Goal: Information Seeking & Learning: Learn about a topic

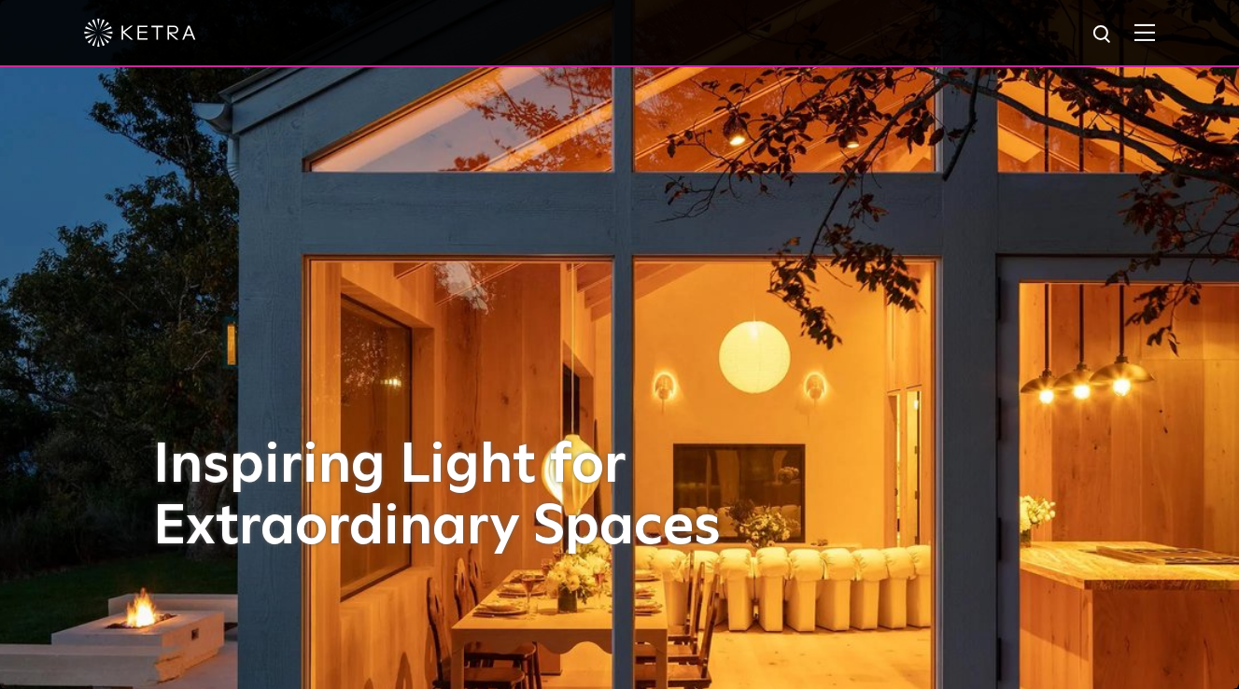
click at [1155, 35] on img at bounding box center [1144, 32] width 21 height 18
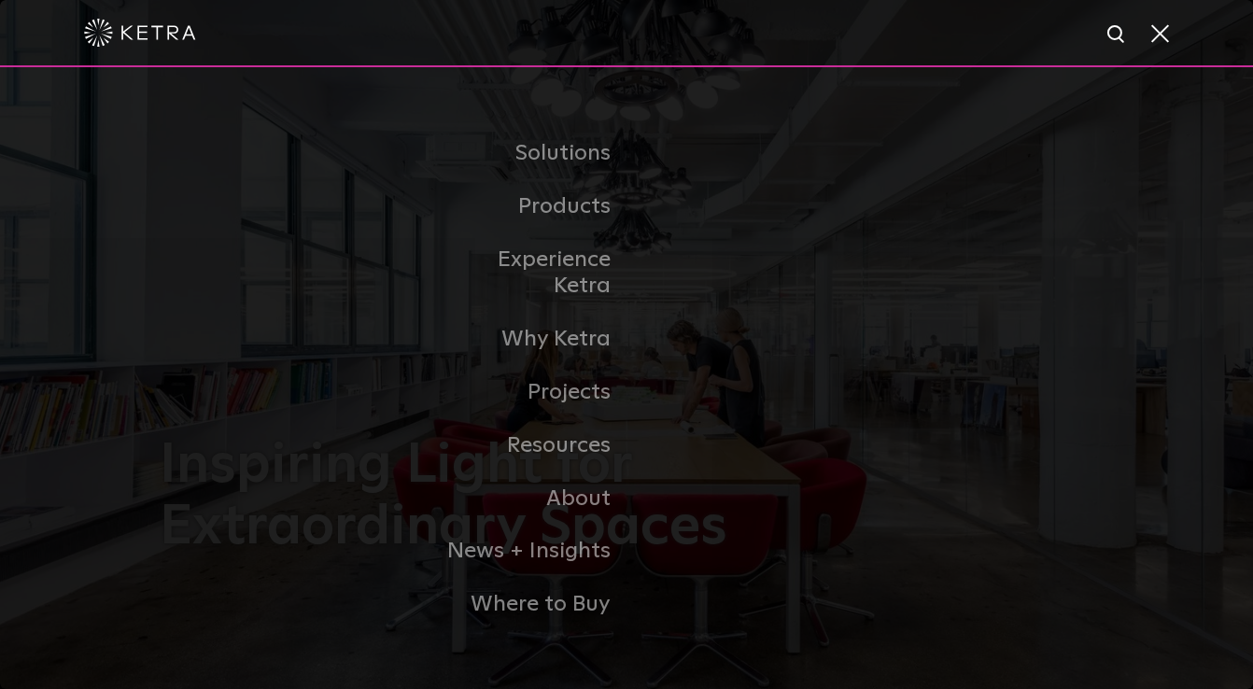
click at [1153, 28] on span at bounding box center [1158, 32] width 21 height 19
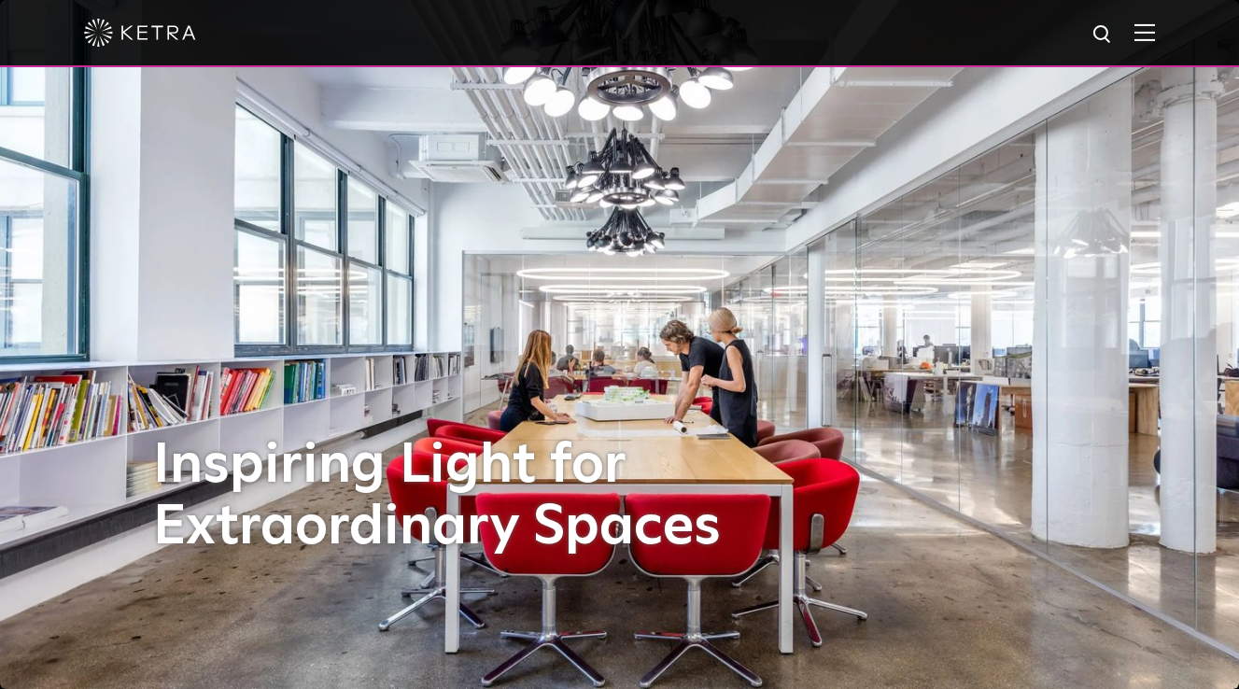
click at [1114, 34] on img at bounding box center [1102, 34] width 23 height 23
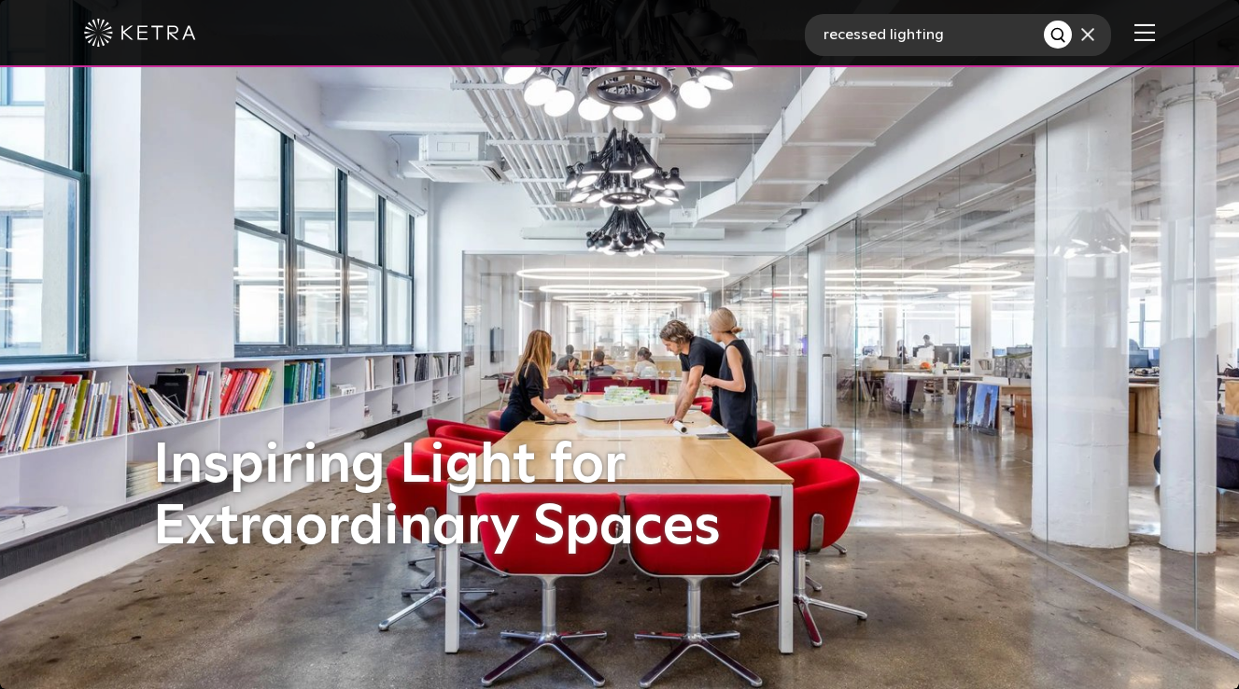
type input "recessed lighting"
click at [1072, 35] on button "Search" at bounding box center [1058, 35] width 28 height 28
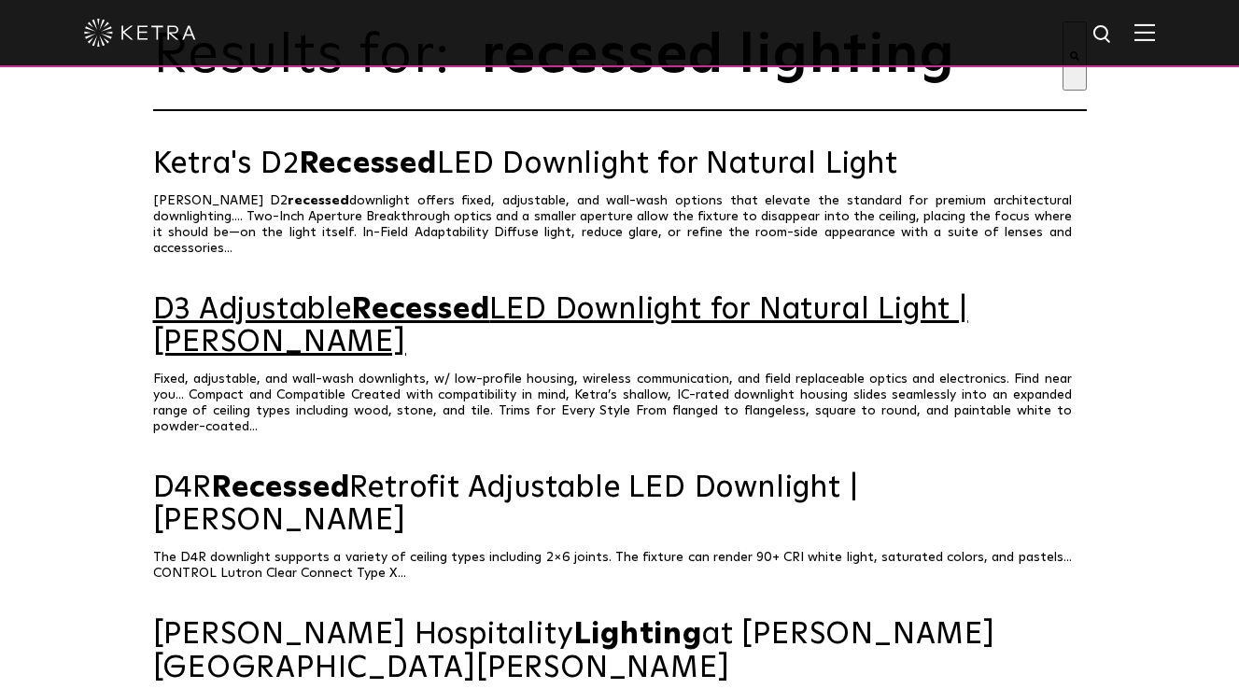
click at [519, 297] on link "D3 Adjustable Recessed LED Downlight for Natural Light | Ketra" at bounding box center [619, 326] width 933 height 65
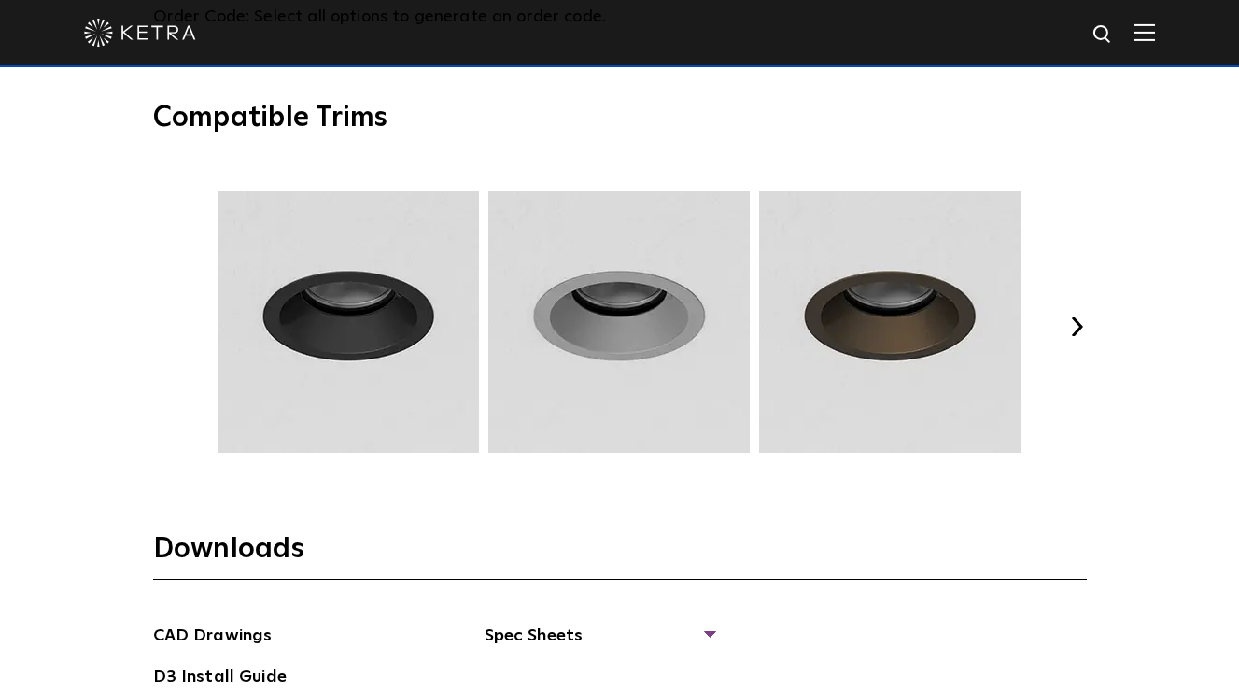
scroll to position [2427, 0]
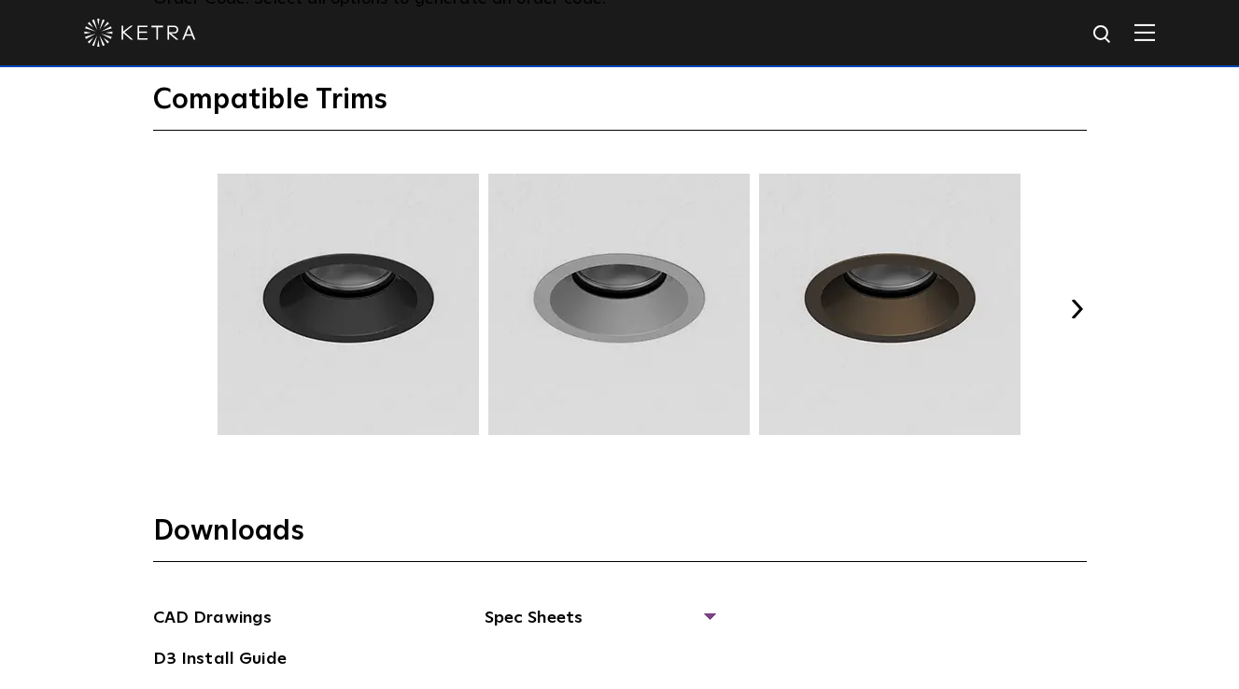
click at [1078, 305] on button "Next" at bounding box center [1077, 309] width 19 height 19
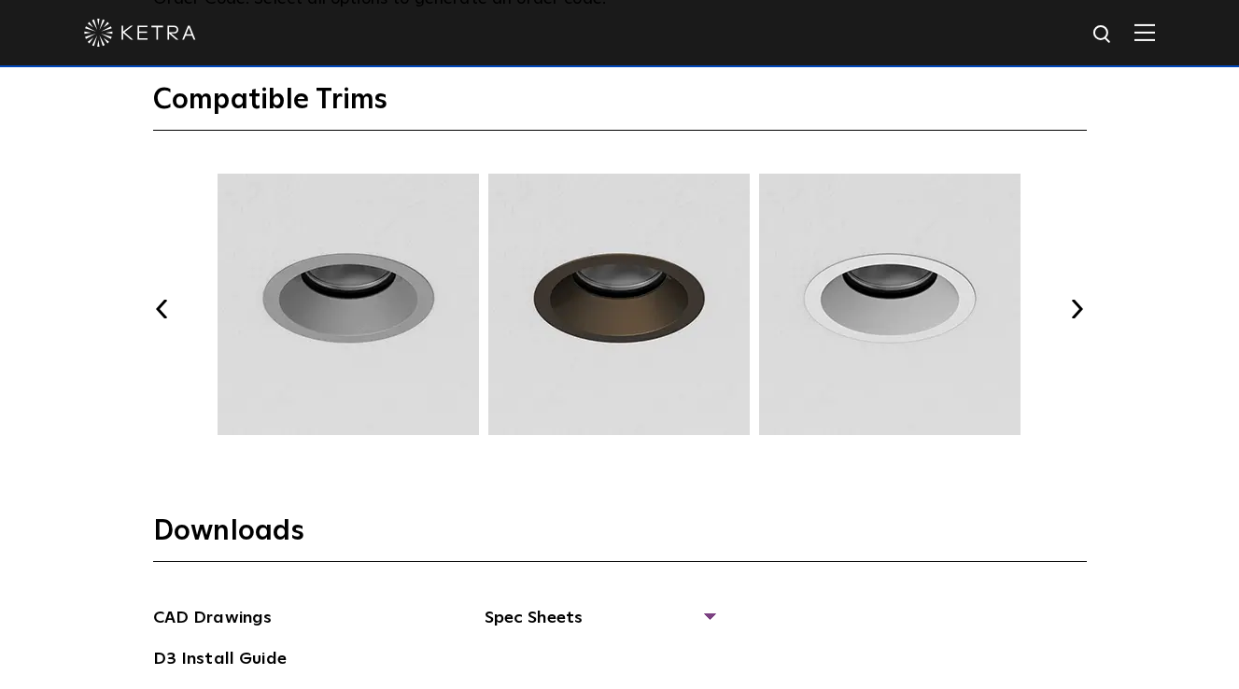
click at [1078, 305] on button "Next" at bounding box center [1077, 309] width 19 height 19
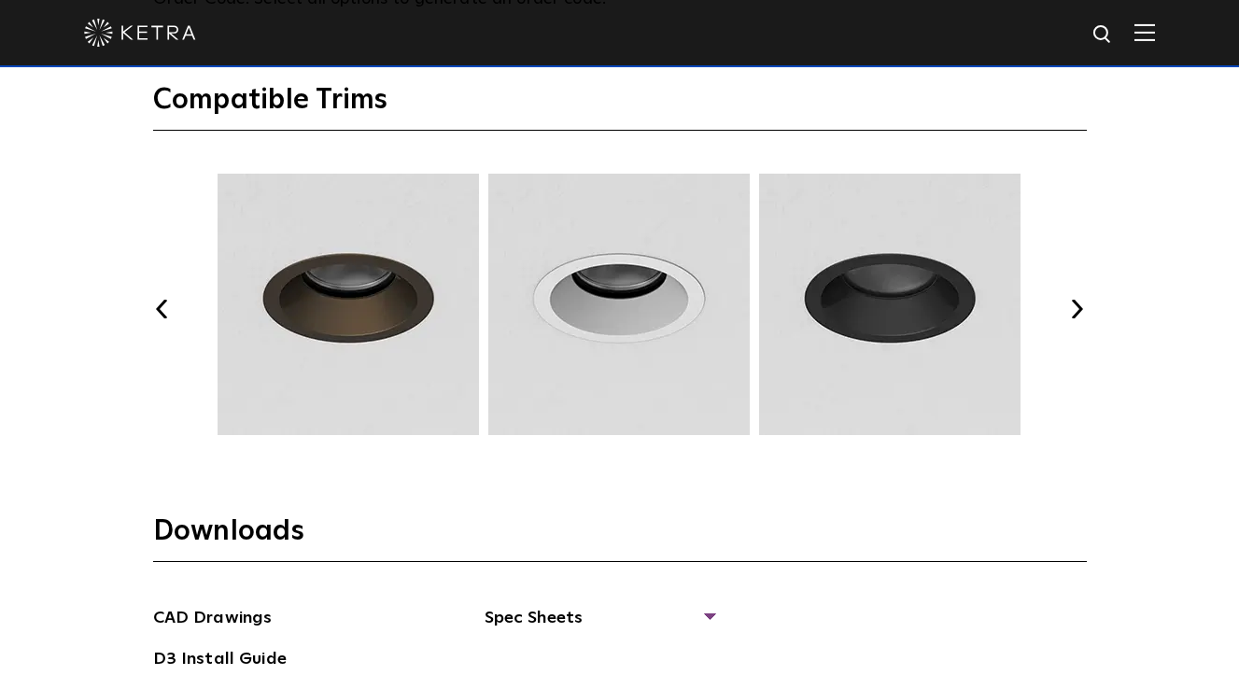
click at [1078, 305] on button "Next" at bounding box center [1077, 309] width 19 height 19
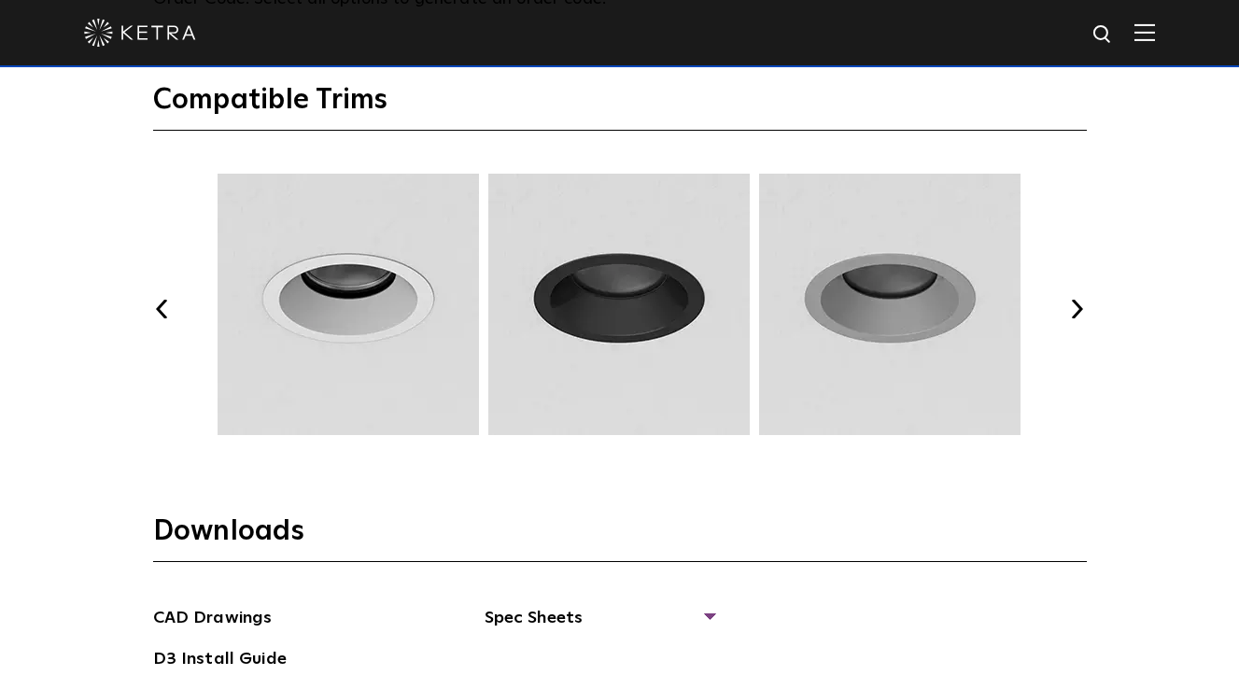
click at [1078, 305] on button "Next" at bounding box center [1077, 309] width 19 height 19
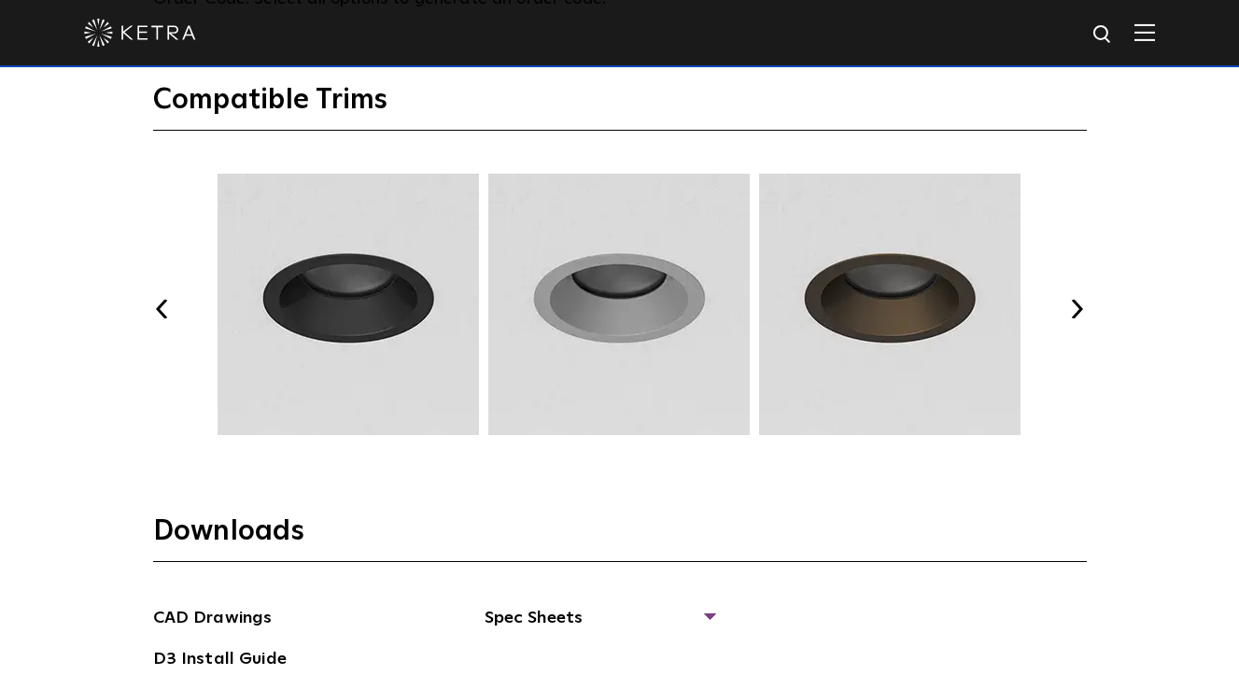
click at [1078, 305] on button "Next" at bounding box center [1077, 309] width 19 height 19
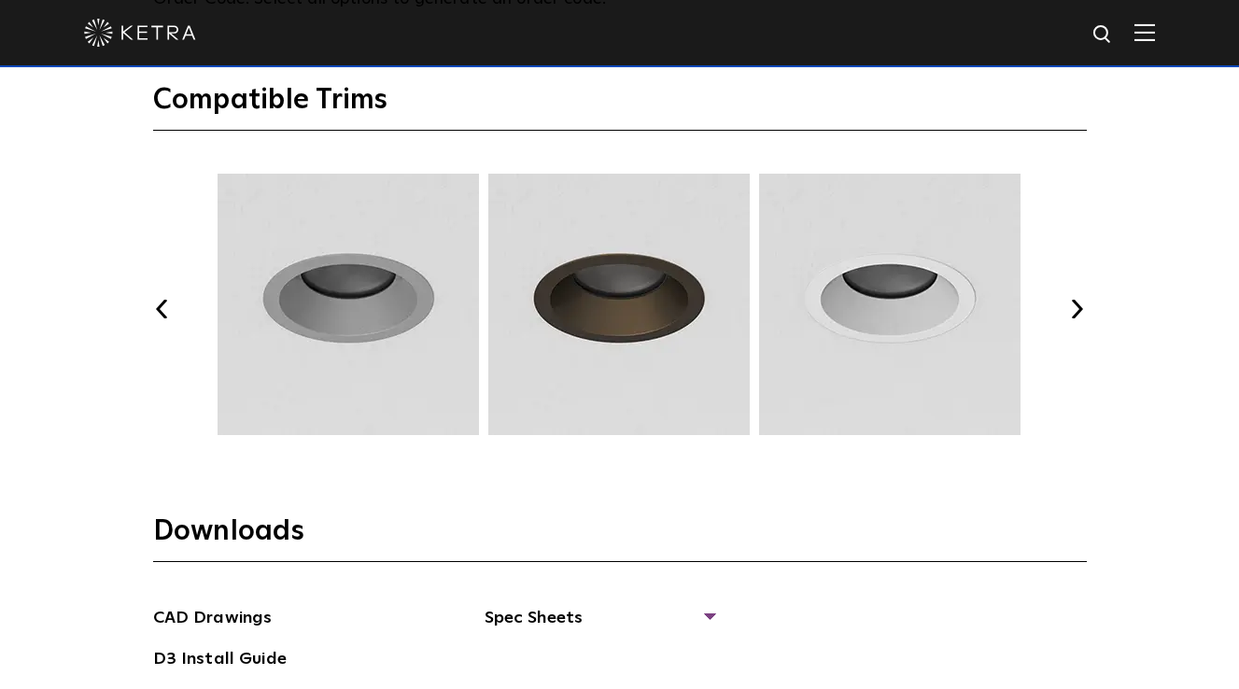
click at [1079, 300] on button "Next" at bounding box center [1077, 309] width 19 height 19
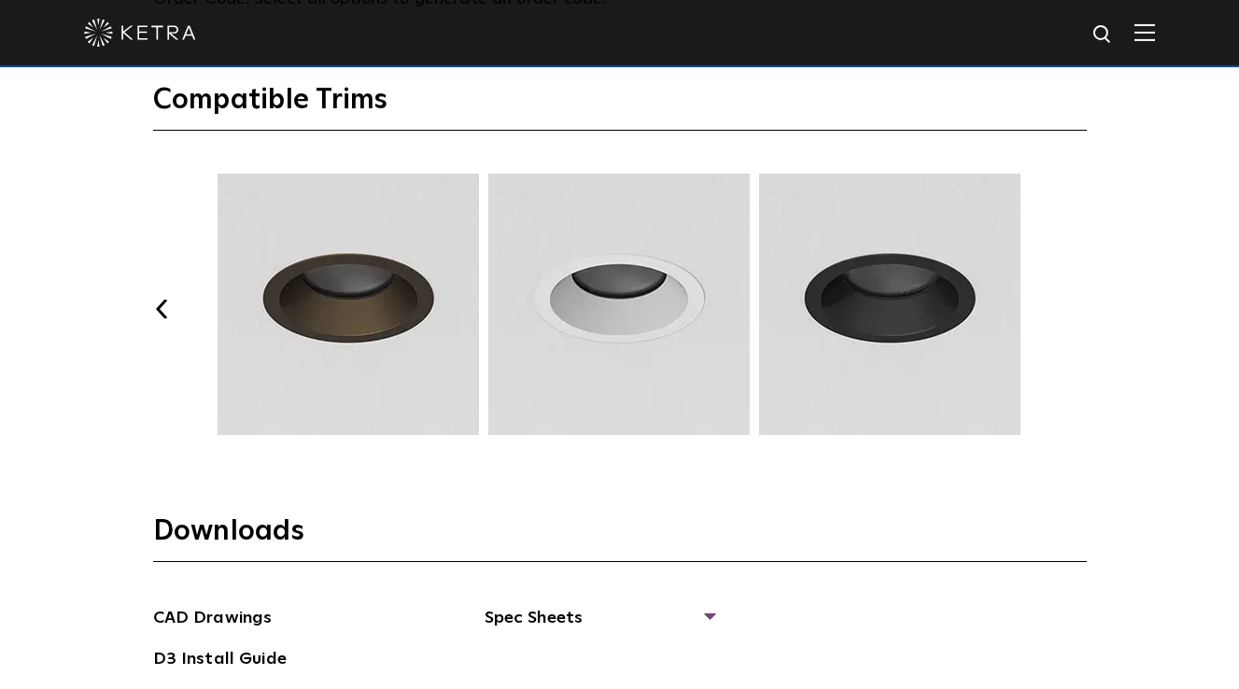
click at [1079, 300] on button "Next" at bounding box center [1077, 309] width 19 height 19
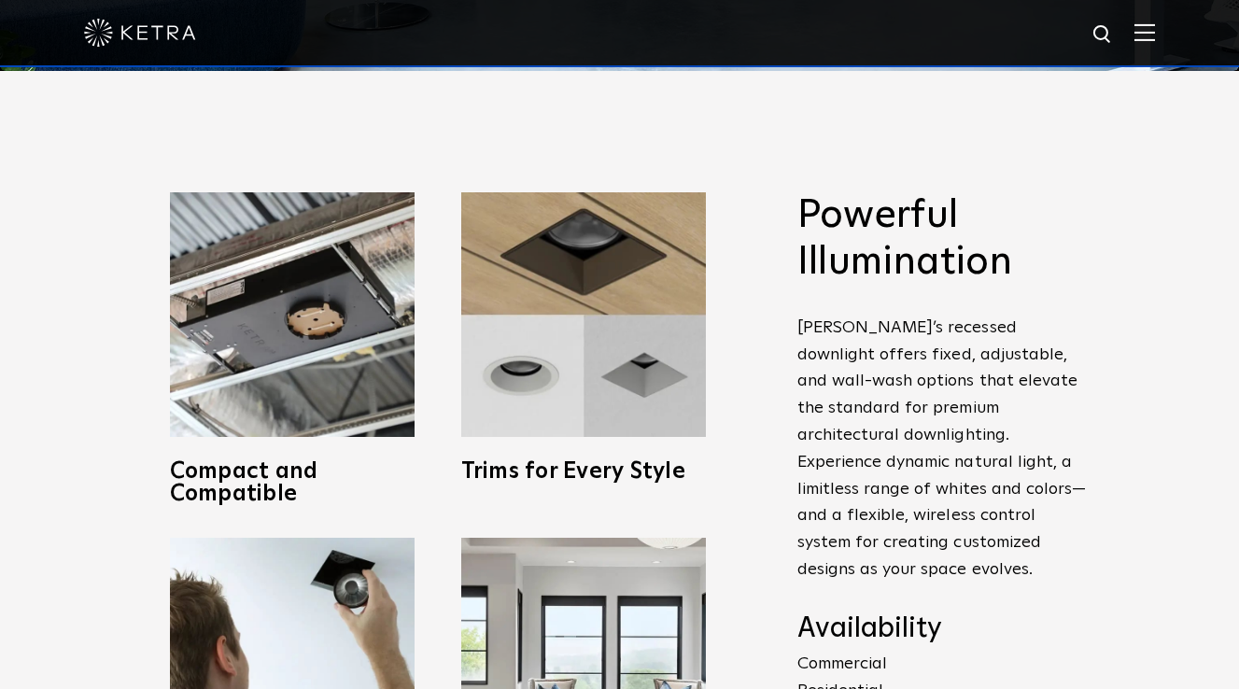
scroll to position [610, 0]
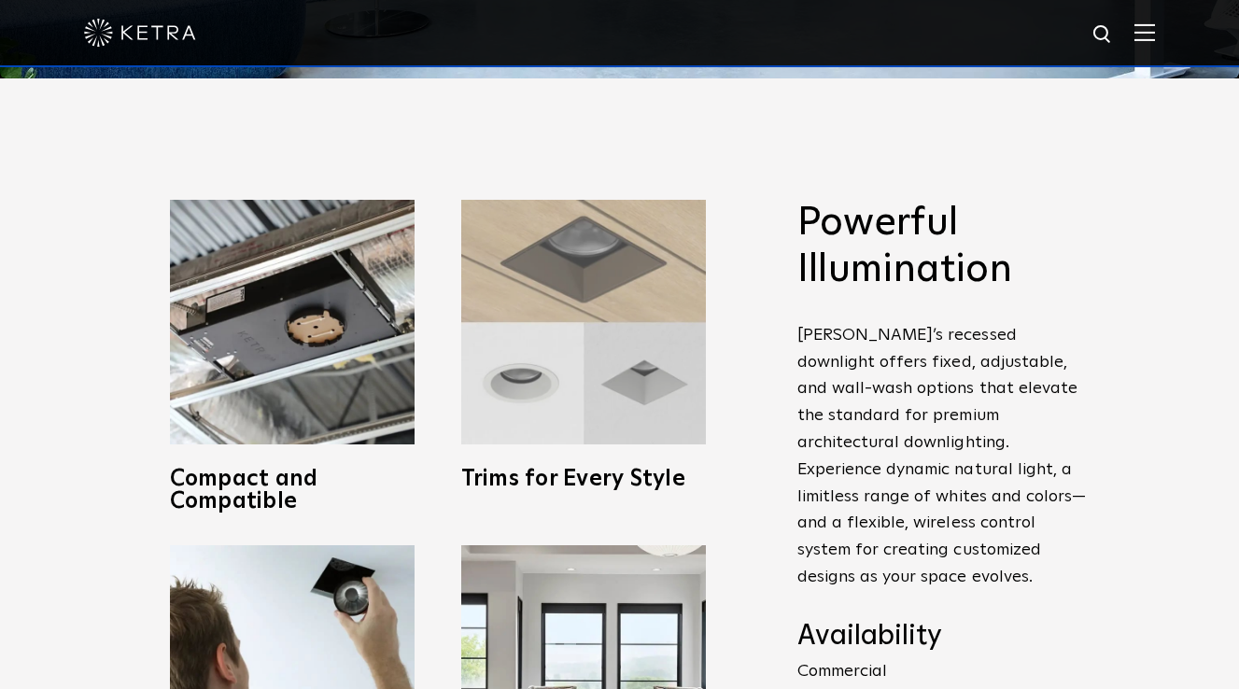
click at [649, 393] on img at bounding box center [583, 322] width 245 height 245
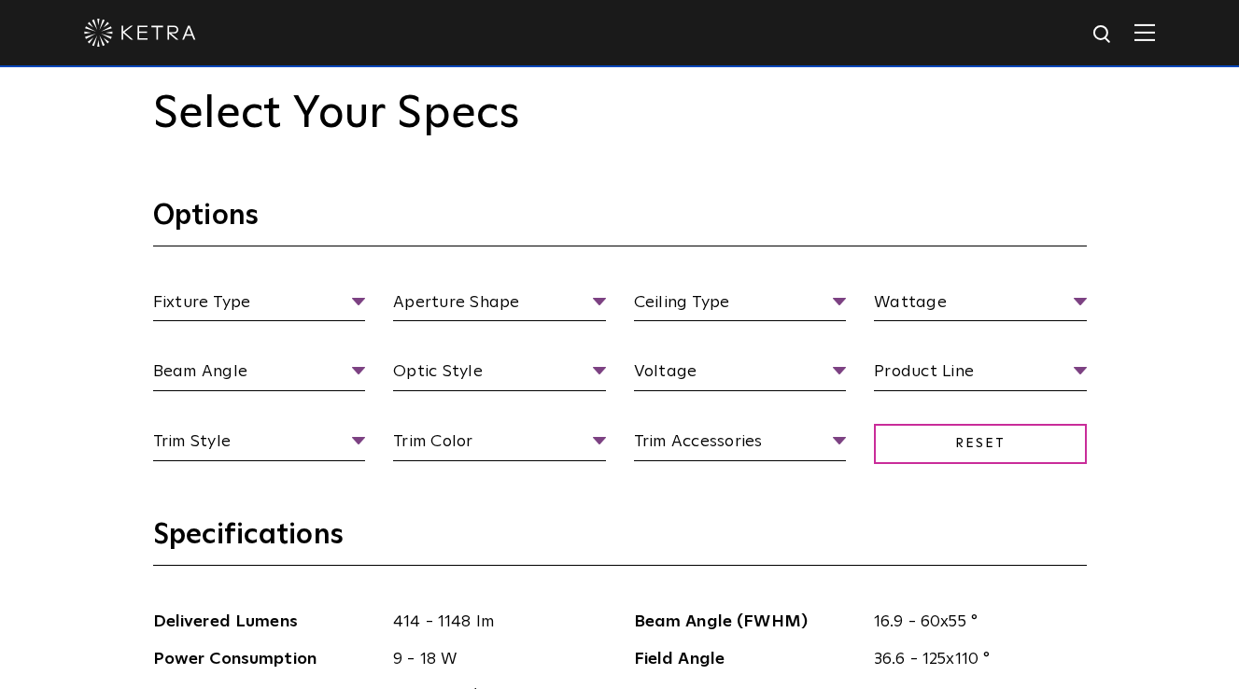
scroll to position [1611, 0]
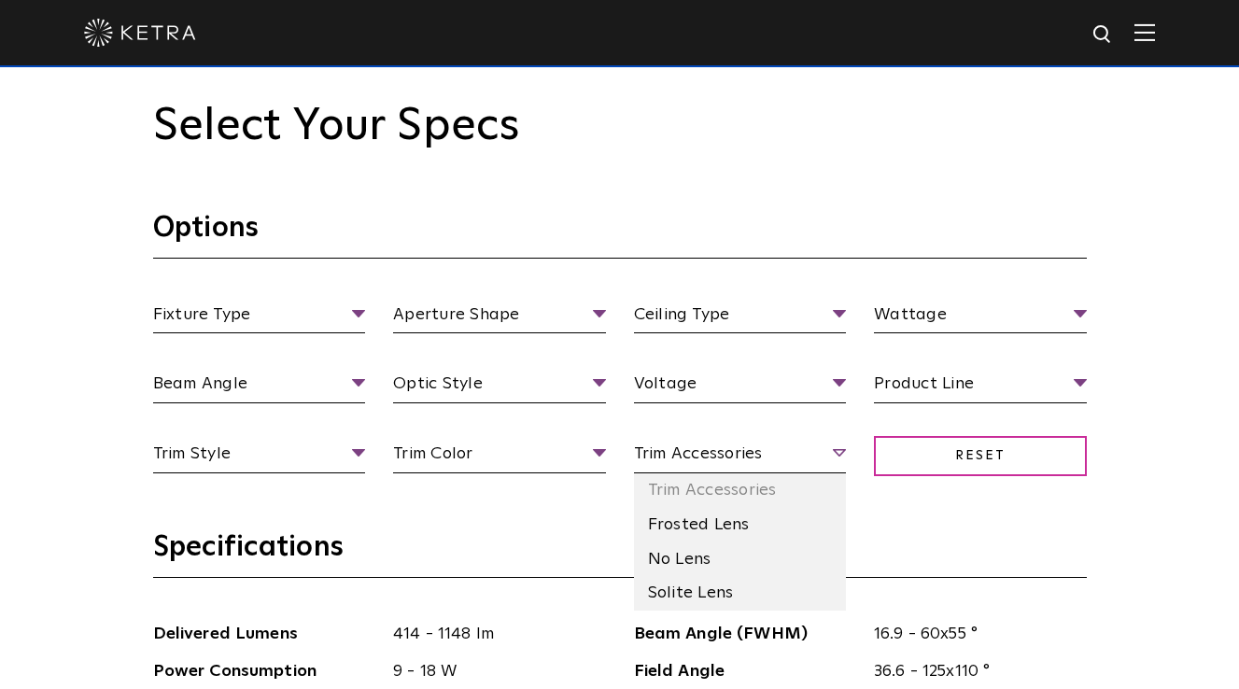
click at [838, 441] on span "Trim Accessories" at bounding box center [740, 457] width 213 height 33
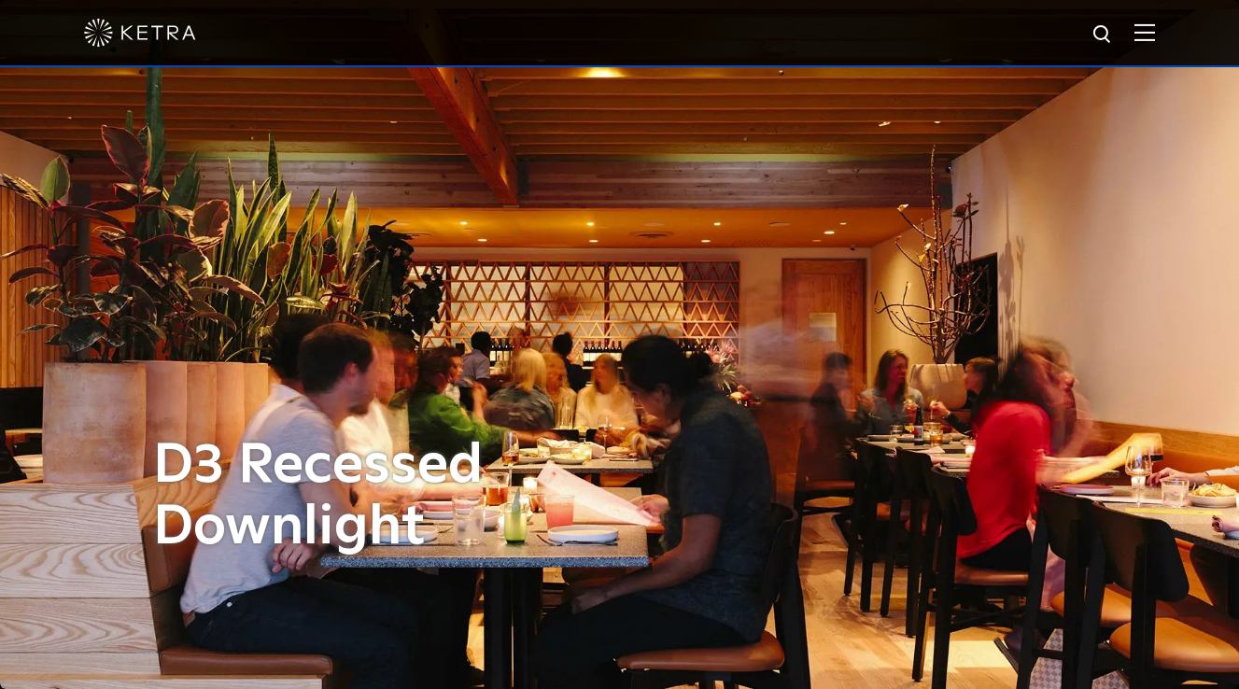
scroll to position [0, 0]
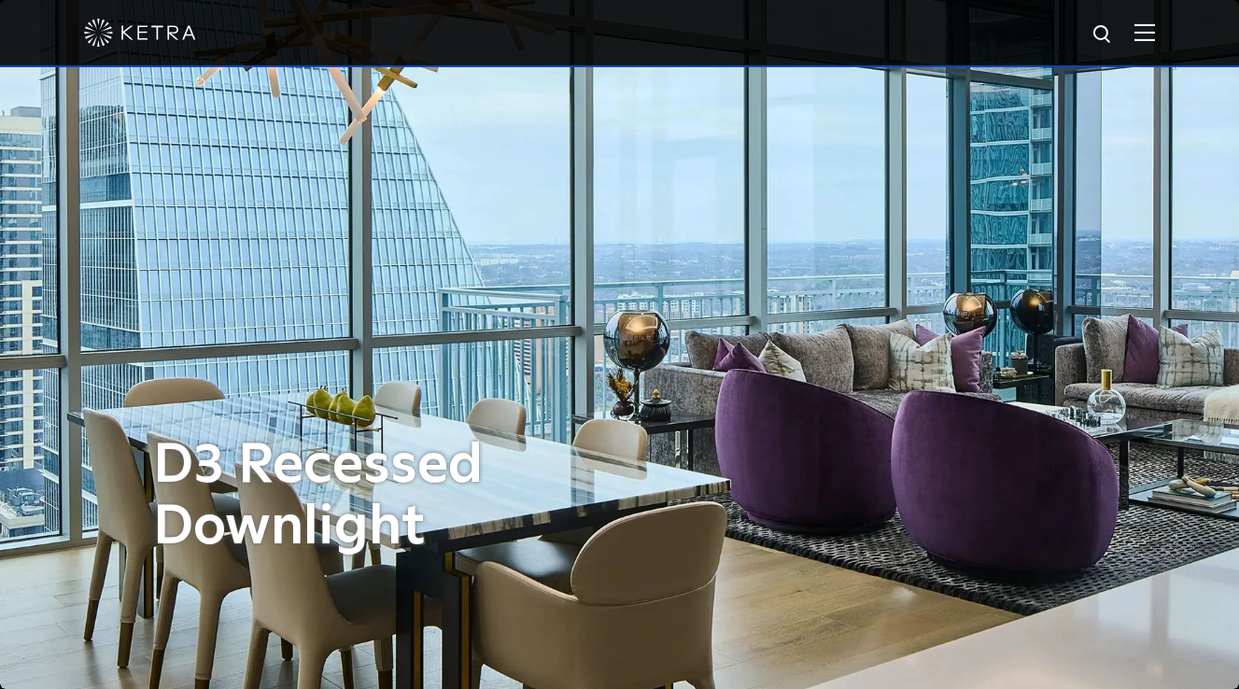
click at [168, 38] on img at bounding box center [140, 33] width 112 height 28
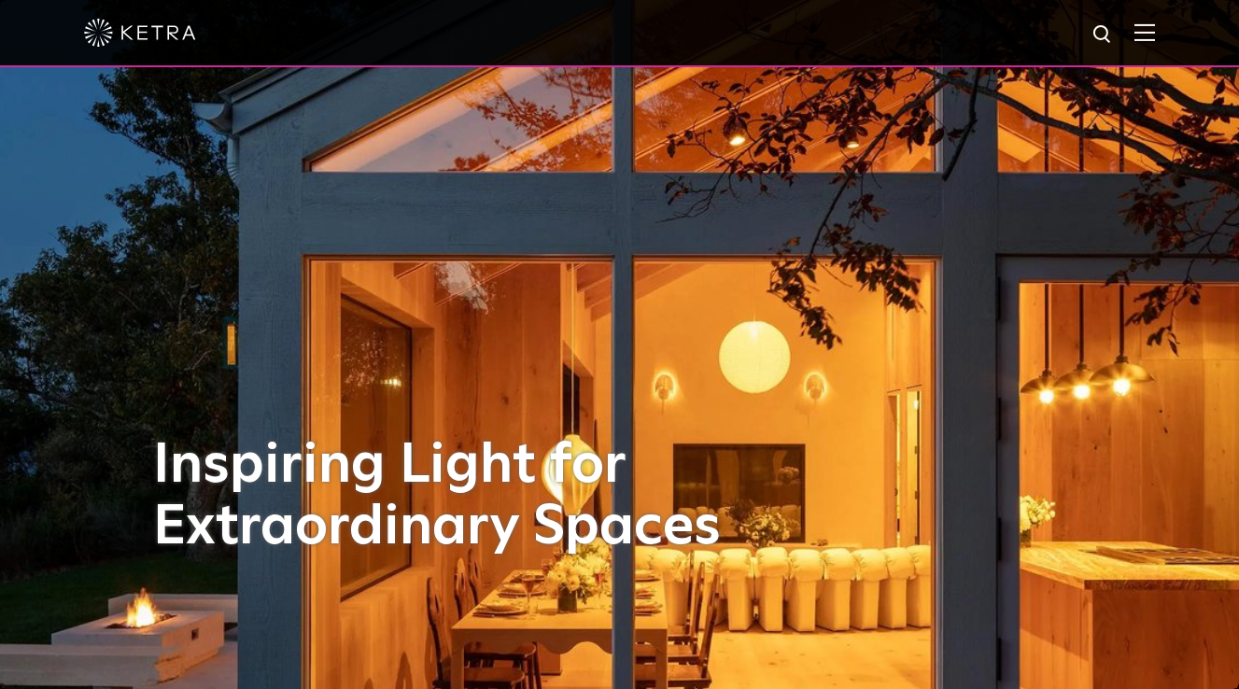
click at [1155, 32] on img at bounding box center [1144, 32] width 21 height 18
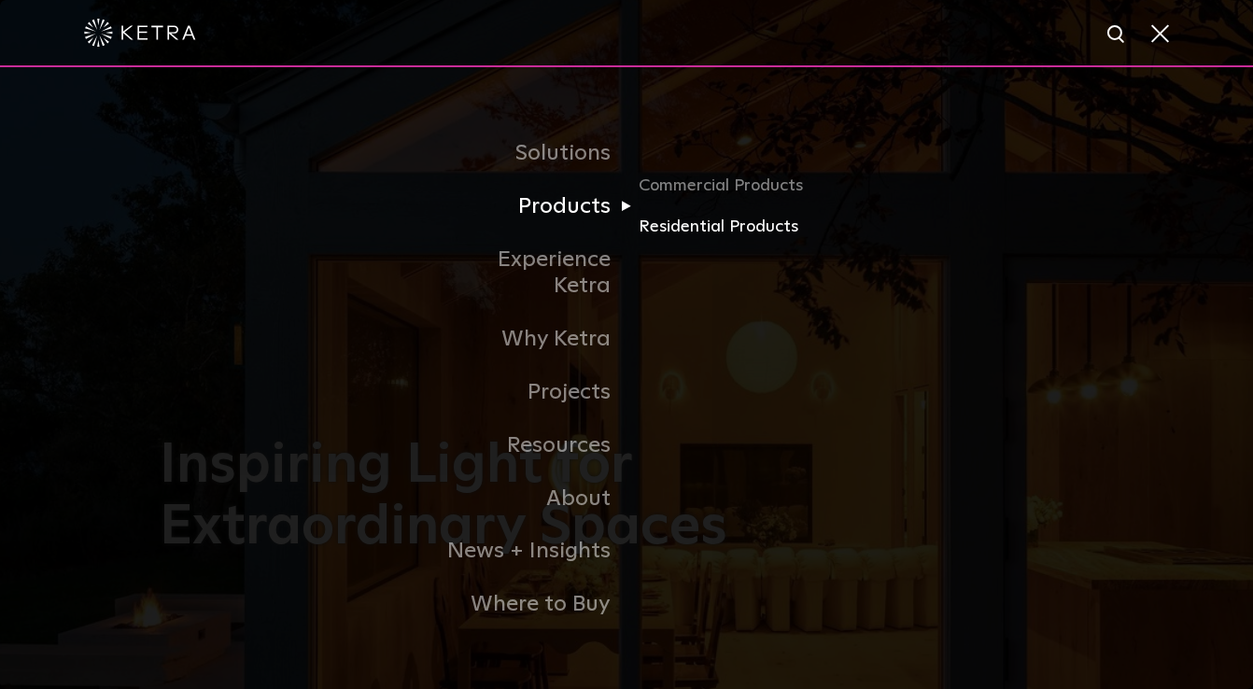
click at [691, 241] on link "Residential Products" at bounding box center [727, 227] width 179 height 27
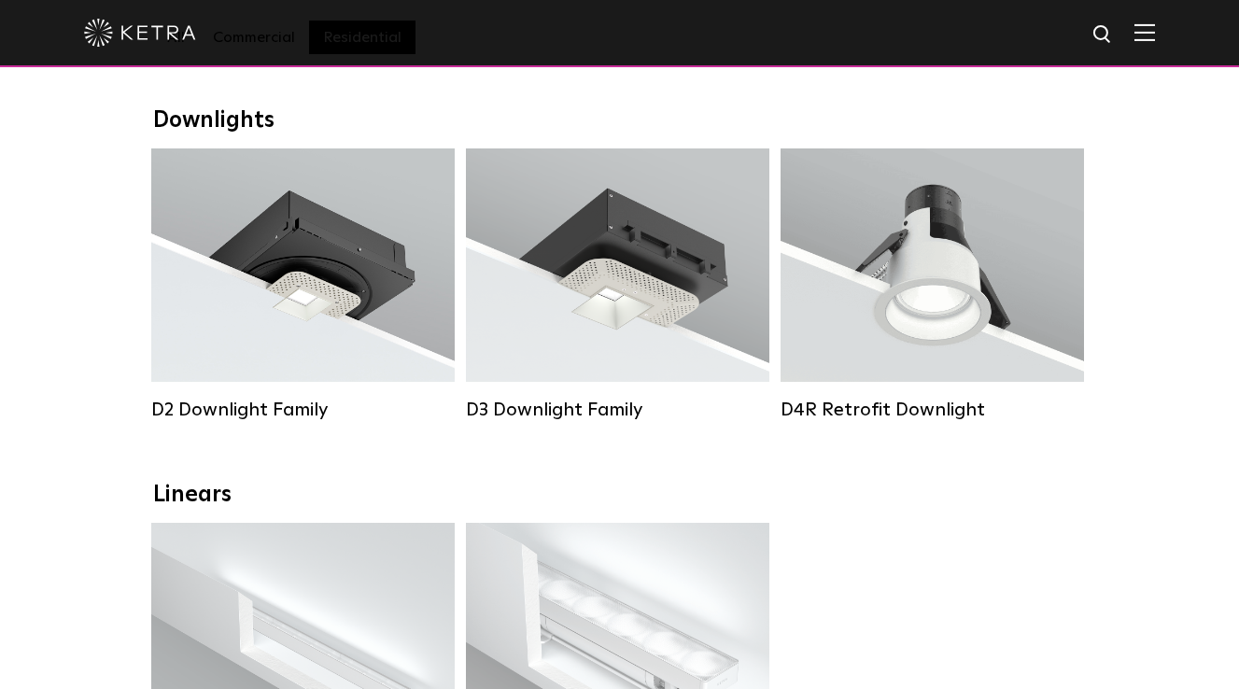
scroll to position [259, 0]
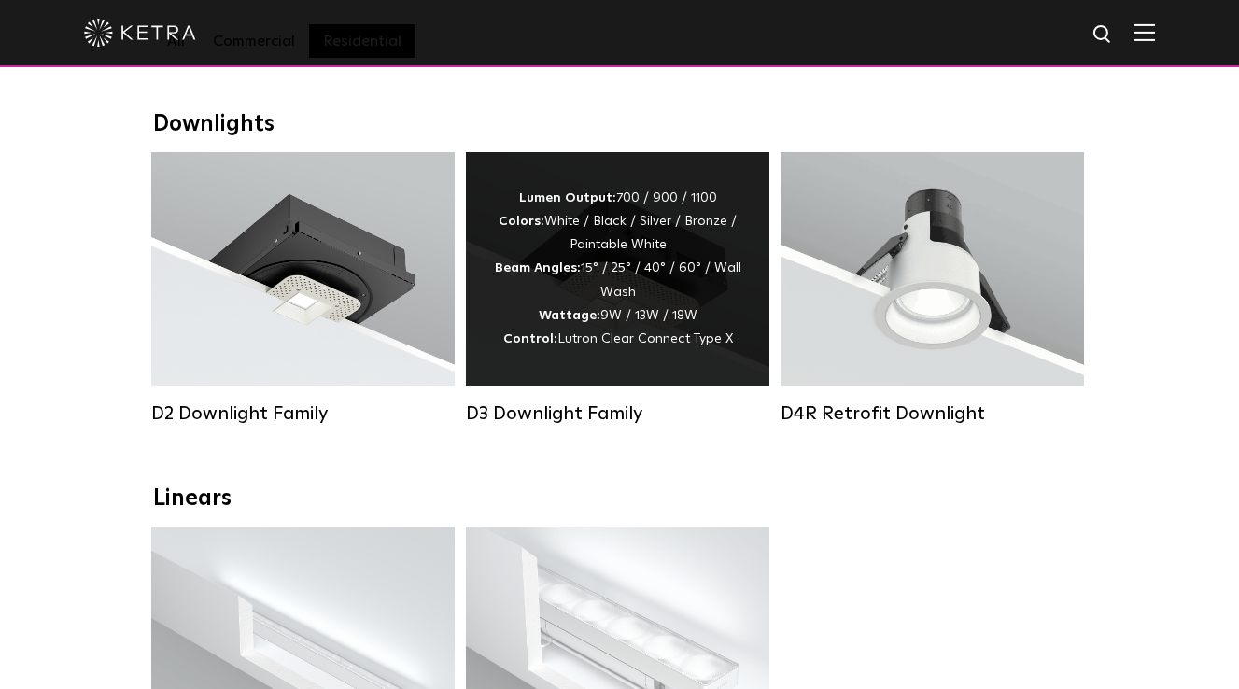
click at [572, 352] on div "Lumen Output: 700 / 900 / 1100 Colors: White / Black / Silver / Bronze / Painta…" at bounding box center [617, 268] width 303 height 233
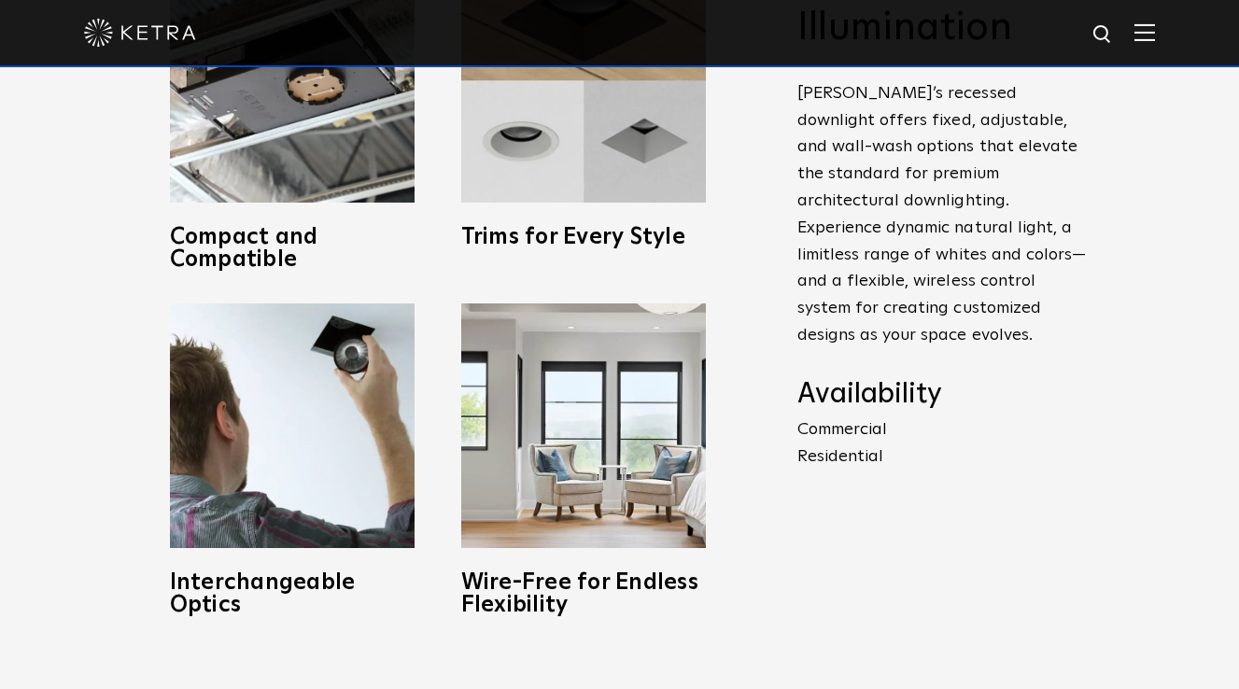
scroll to position [854, 0]
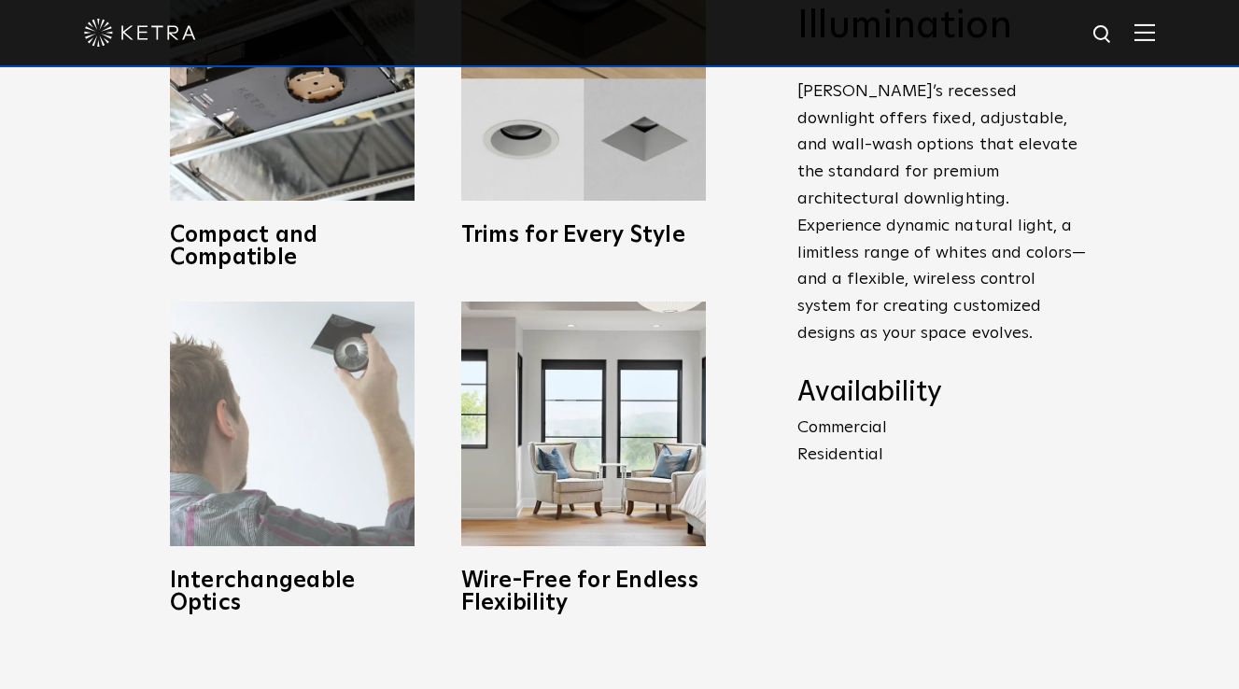
click at [331, 422] on img at bounding box center [292, 423] width 245 height 245
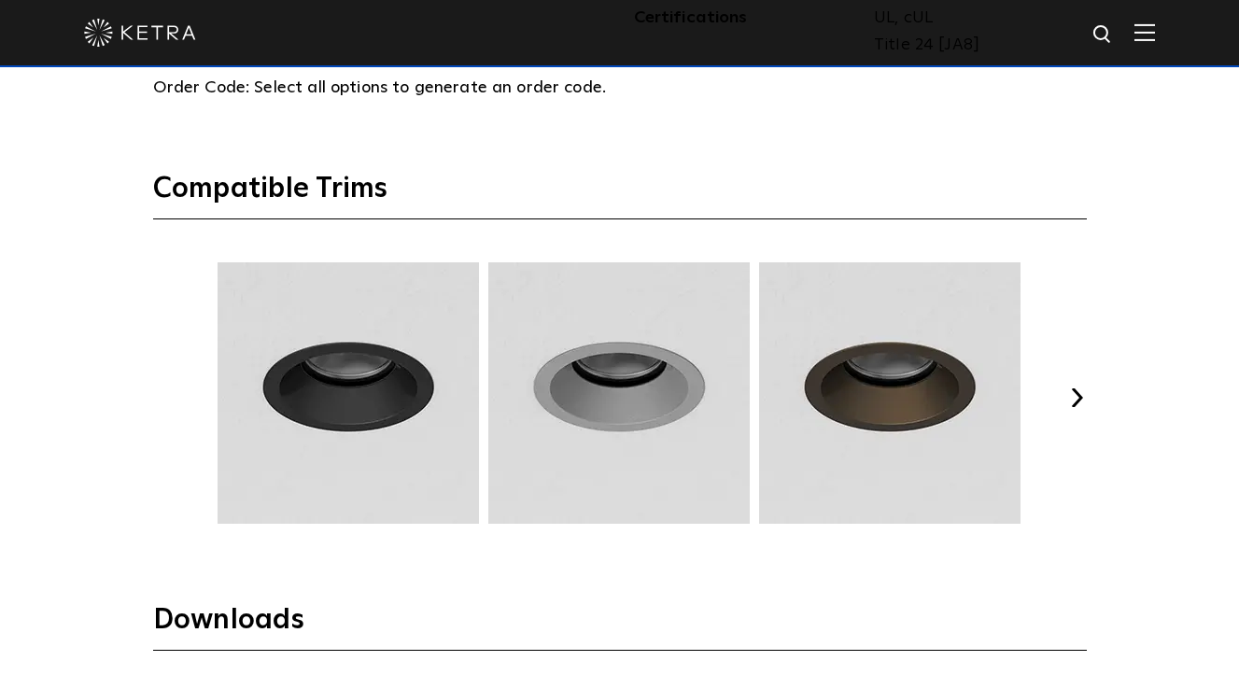
scroll to position [2350, 0]
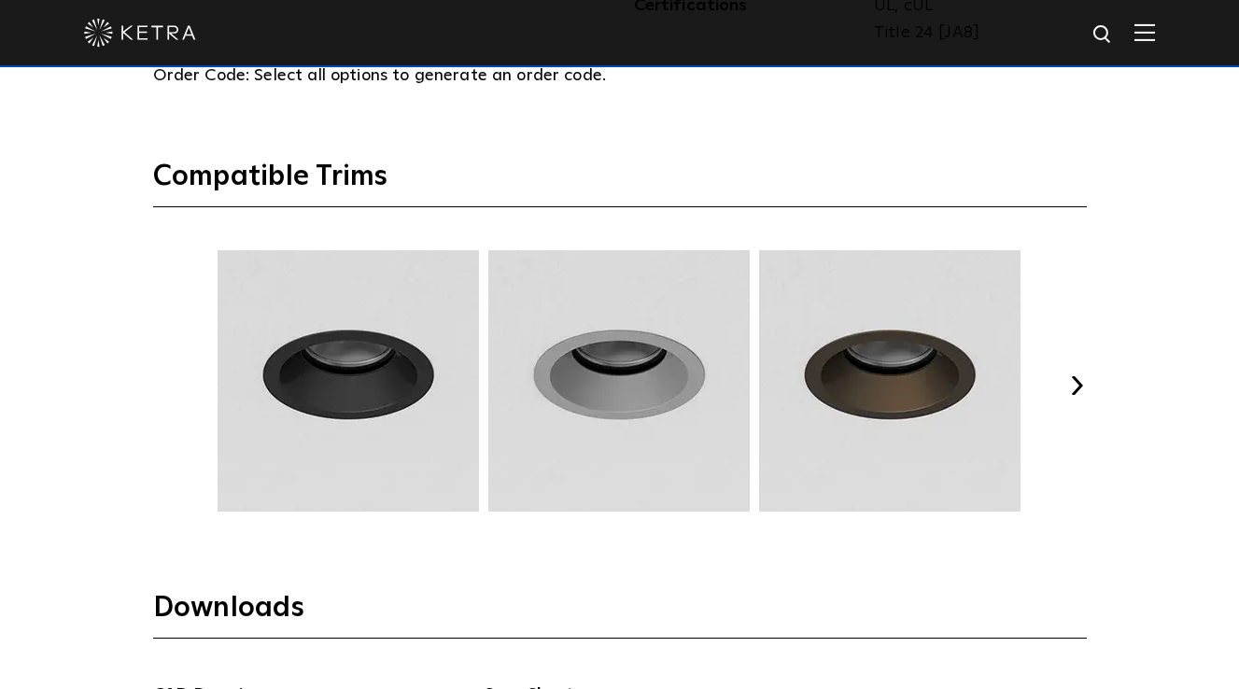
click at [1078, 387] on div "Previous Next" at bounding box center [619, 385] width 933 height 271
click at [1073, 376] on button "Next" at bounding box center [1077, 385] width 19 height 19
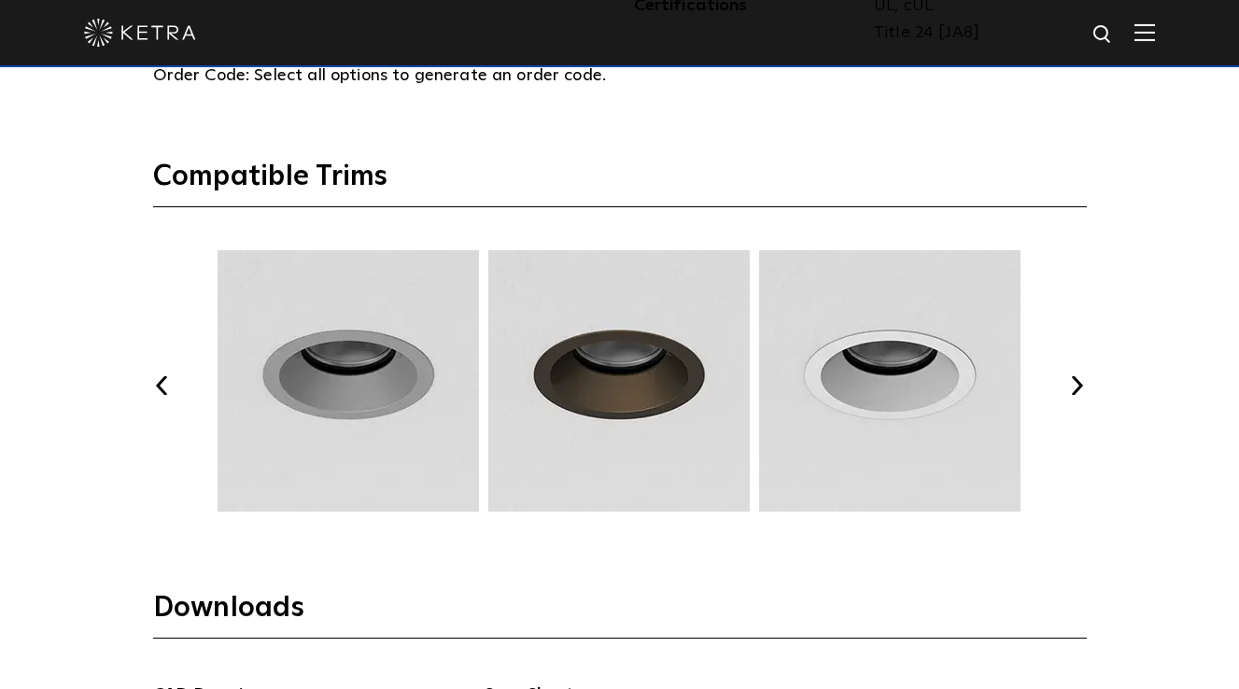
click at [1073, 376] on button "Next" at bounding box center [1077, 385] width 19 height 19
click at [1074, 376] on button "Next" at bounding box center [1077, 385] width 19 height 19
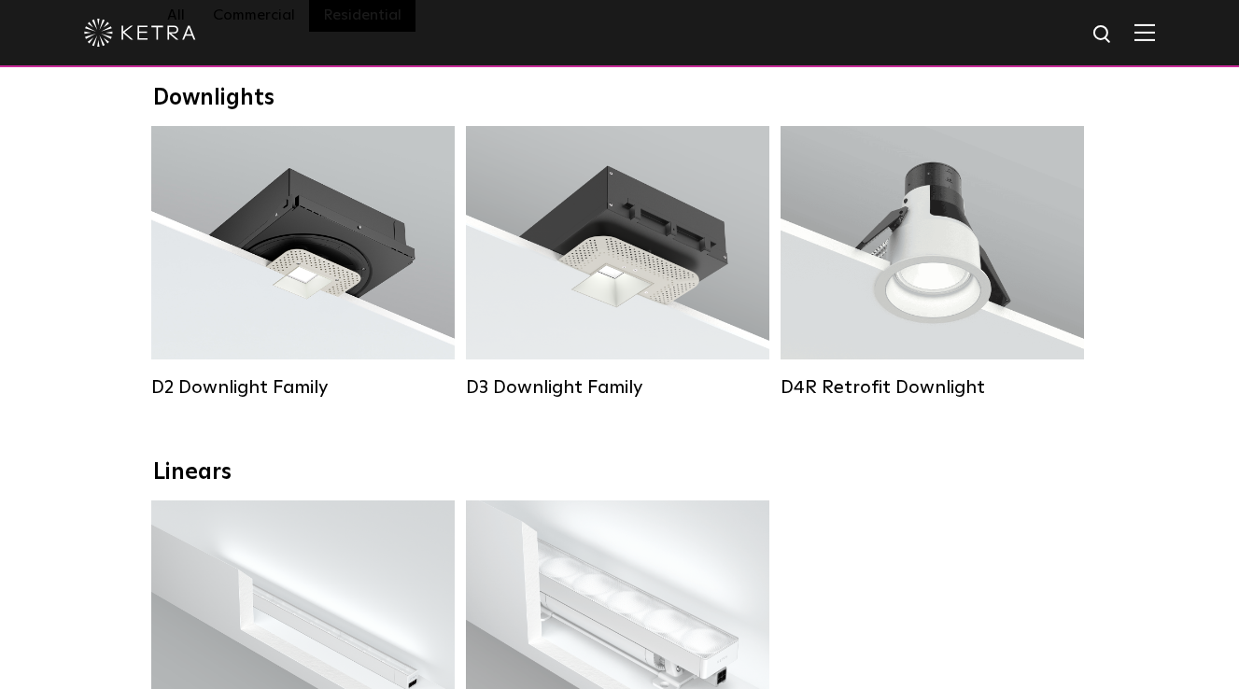
scroll to position [285, 0]
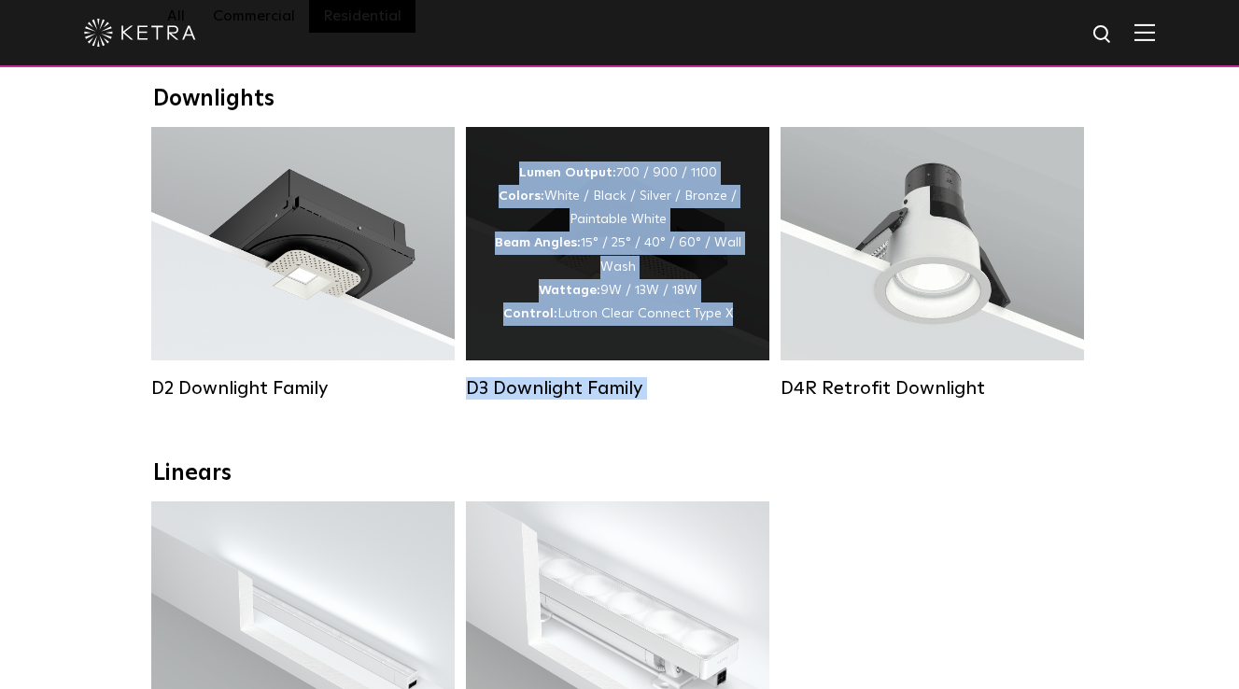
drag, startPoint x: 696, startPoint y: 403, endPoint x: 469, endPoint y: 383, distance: 228.7
click at [469, 383] on div "D3 Downlight Family Lumen Output: 700 / 900 / 1100 Colors: White / Black / Silv…" at bounding box center [617, 276] width 315 height 299
copy link "D3 Downlight Family Lumen Output: 700 / 900 / 1100 Colors: White / Black / Silv…"
